Goal: Task Accomplishment & Management: Manage account settings

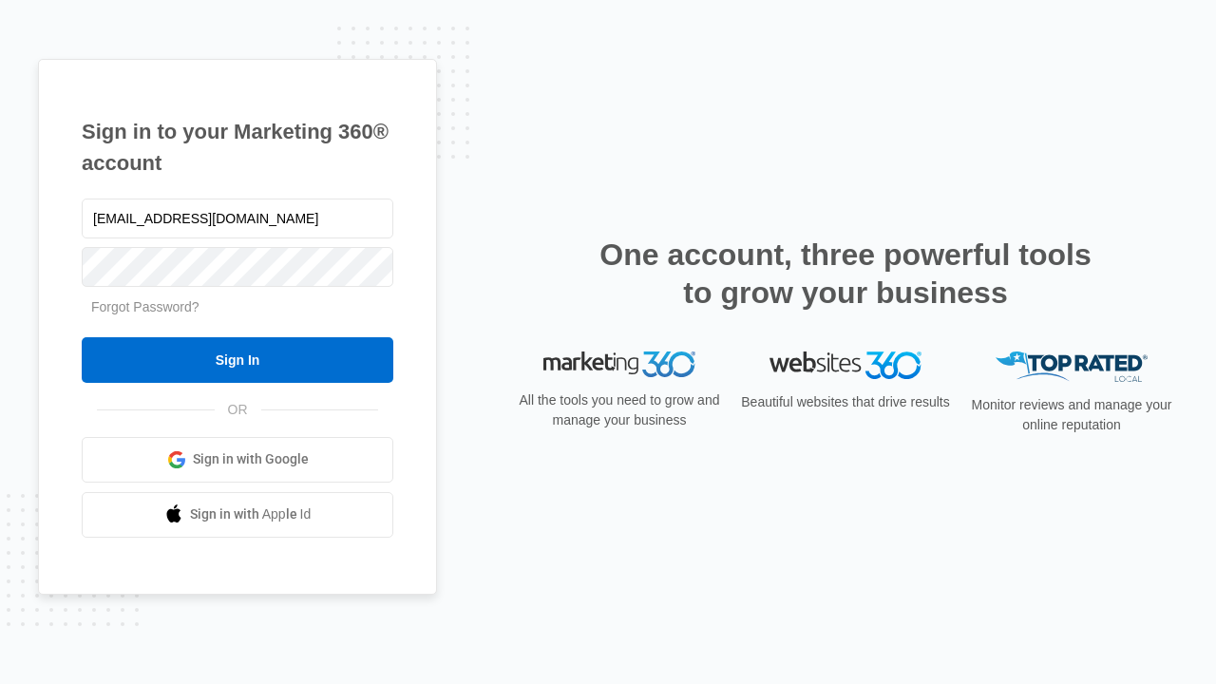
type input "[EMAIL_ADDRESS][DOMAIN_NAME]"
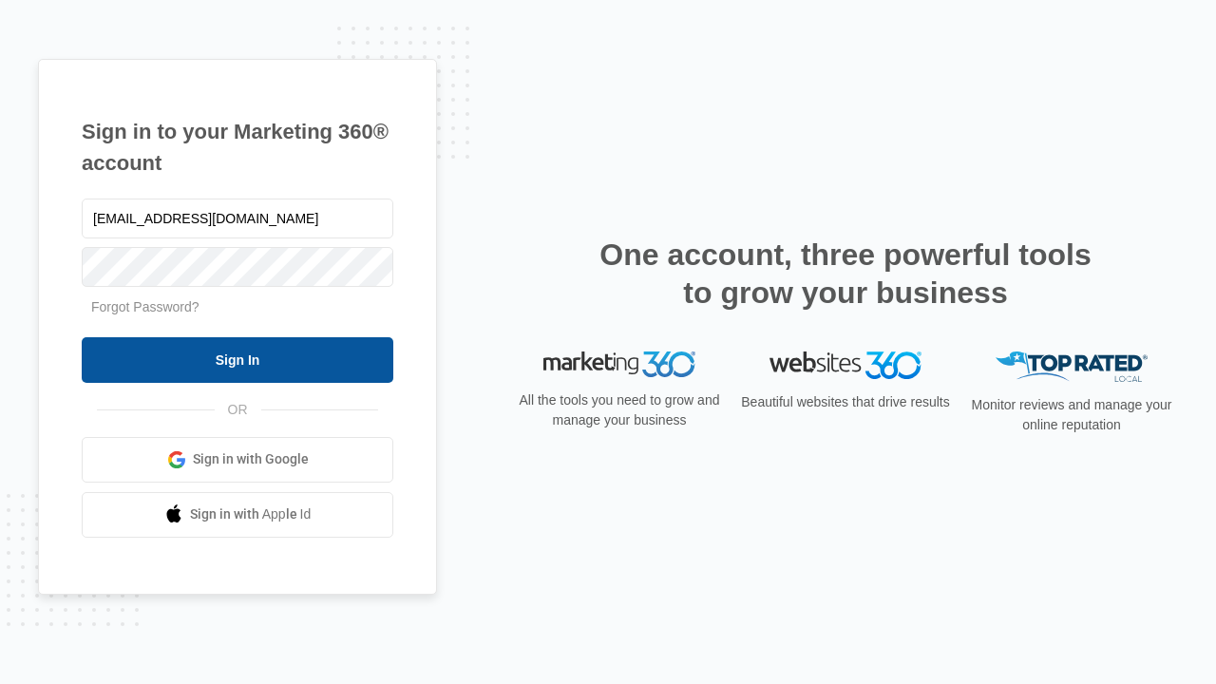
click at [237, 359] on input "Sign In" at bounding box center [238, 360] width 312 height 46
